Goal: Task Accomplishment & Management: Complete application form

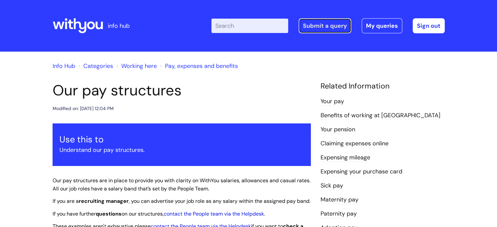
click at [335, 25] on link "Submit a query" at bounding box center [325, 25] width 53 height 15
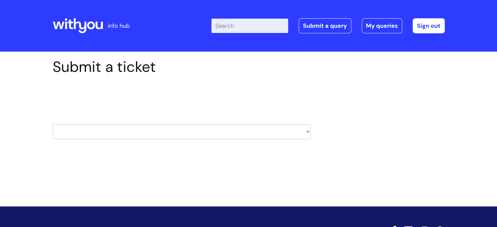
click at [129, 138] on select "HR / People IT and Support Clinical Drug Alerts Finance Accounts Data Support T…" at bounding box center [182, 131] width 258 height 15
select select "hr_/_people"
click at [53, 124] on select "HR / People IT and Support Clinical Drug Alerts Finance Accounts Data Support T…" at bounding box center [182, 131] width 258 height 15
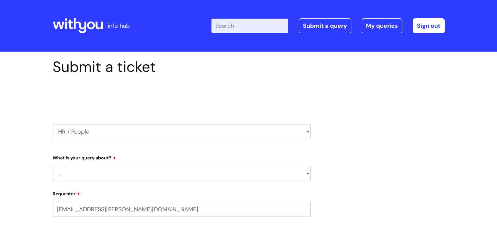
select select "80004286572"
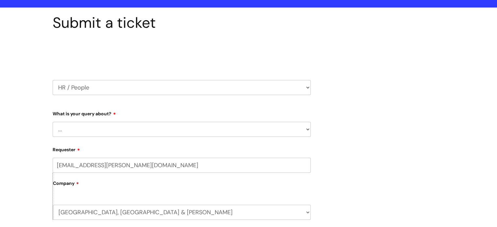
click at [103, 129] on select "... Absence Query Holiday Query Employee change request General HR Query iTrent…" at bounding box center [182, 129] width 258 height 15
select select "iTrent"
click at [53, 122] on select "... Absence Query Holiday Query Employee change request General HR Query iTrent…" at bounding box center [182, 129] width 258 height 15
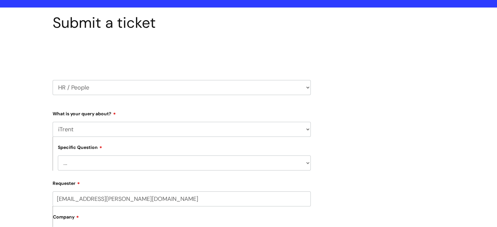
click at [86, 159] on select "... I can’t log in to iTrent I need to change someone’s line manager Issue with…" at bounding box center [184, 163] width 253 height 15
select select "I need to change someone’s line manager"
click at [58, 156] on select "... I can’t log in to iTrent I need to change someone’s line manager Issue with…" at bounding box center [184, 163] width 253 height 15
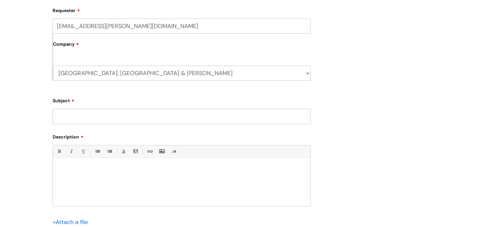
scroll to position [217, 0]
click at [81, 120] on input "Subject" at bounding box center [182, 116] width 258 height 15
click at [76, 116] on input "Changfe of manager" at bounding box center [182, 116] width 258 height 15
type input "Change of manager"
click at [65, 168] on p at bounding box center [182, 169] width 248 height 6
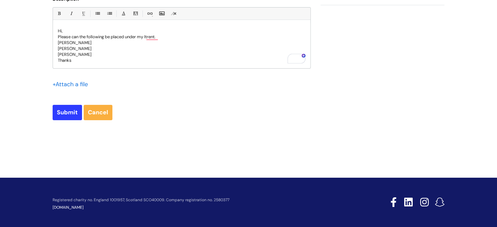
scroll to position [358, 0]
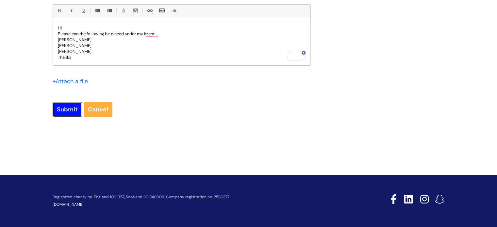
click at [67, 109] on input "Submit" at bounding box center [67, 109] width 29 height 15
type input "Please Wait..."
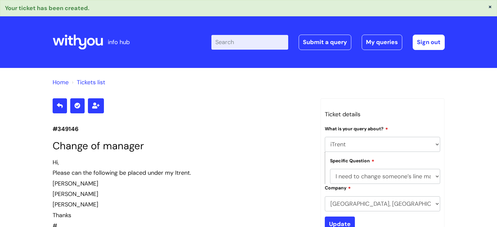
select select "iTrent"
select select "I need to change someone’s line manager"
